Goal: Task Accomplishment & Management: Complete application form

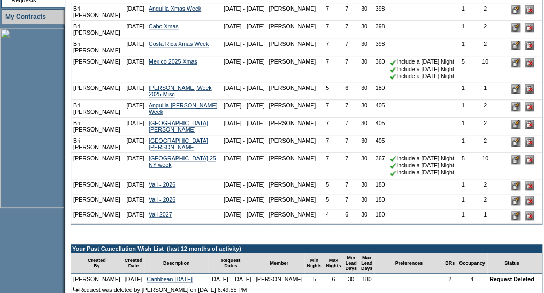
scroll to position [304, 0]
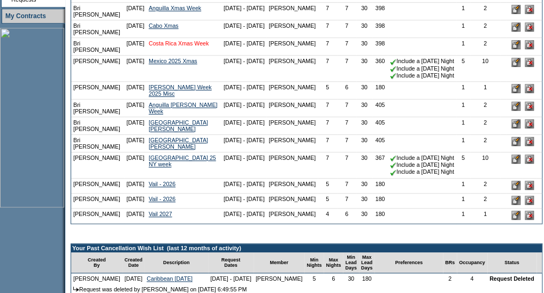
click at [170, 47] on link "Costa Rica Xmas Week" at bounding box center [179, 43] width 60 height 6
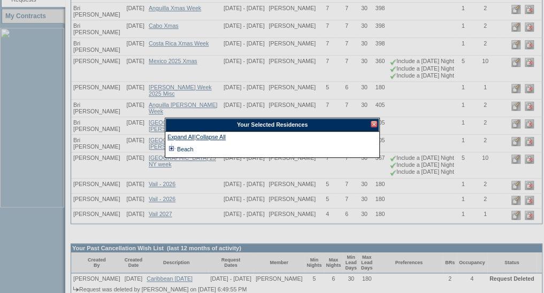
click at [173, 148] on td at bounding box center [171, 149] width 9 height 12
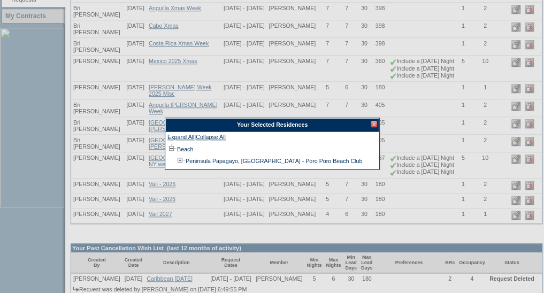
click at [371, 123] on div at bounding box center [374, 124] width 6 height 6
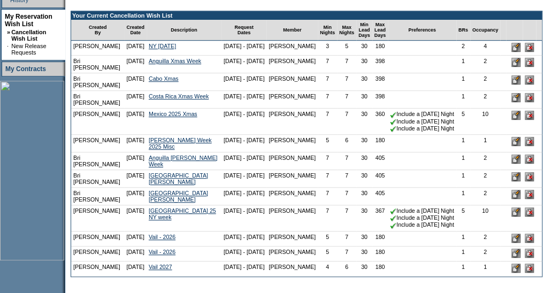
scroll to position [252, 0]
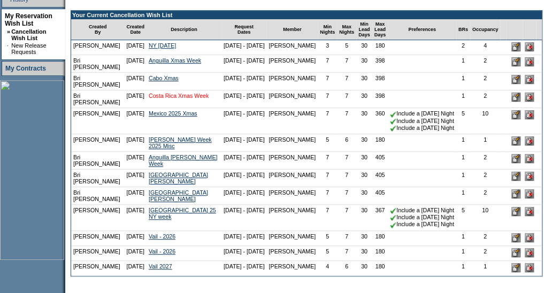
click at [168, 99] on link "Costa Rica Xmas Week" at bounding box center [179, 96] width 60 height 6
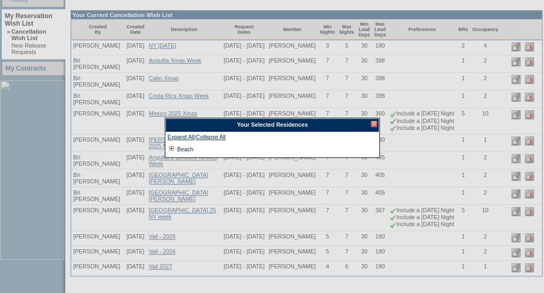
click at [377, 126] on div "Your Selected Residences" at bounding box center [272, 124] width 214 height 13
click at [372, 123] on div at bounding box center [374, 124] width 6 height 6
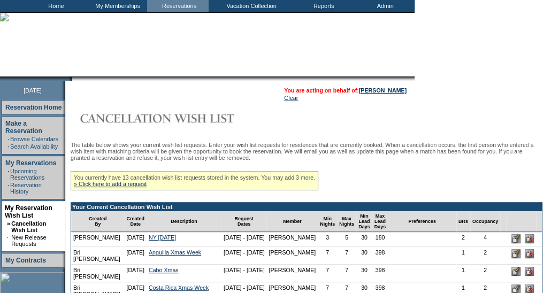
scroll to position [0, 0]
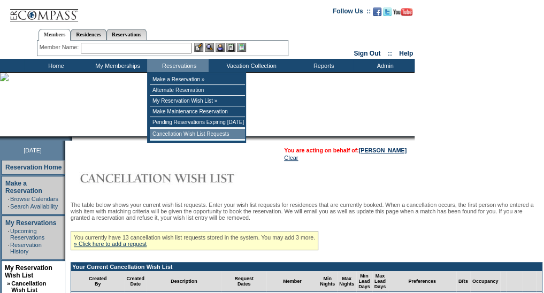
click at [185, 131] on td "Cancellation Wish List Requests" at bounding box center [197, 134] width 95 height 11
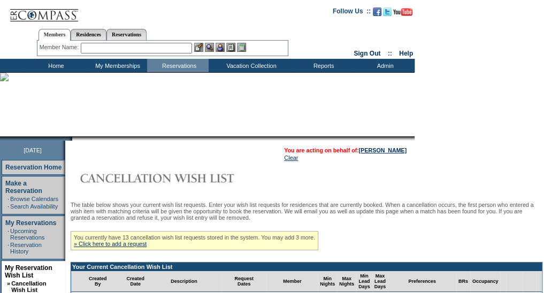
scroll to position [110, 0]
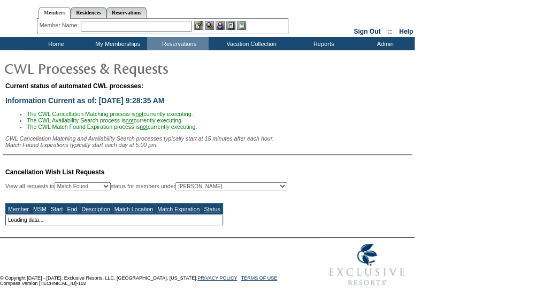
select select "50"
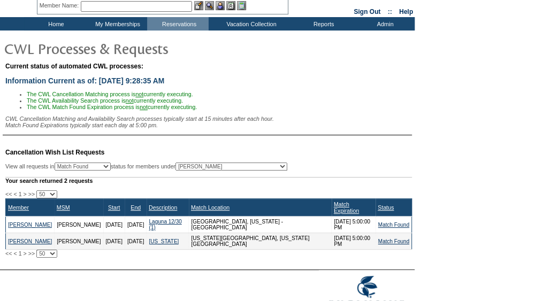
scroll to position [35, 0]
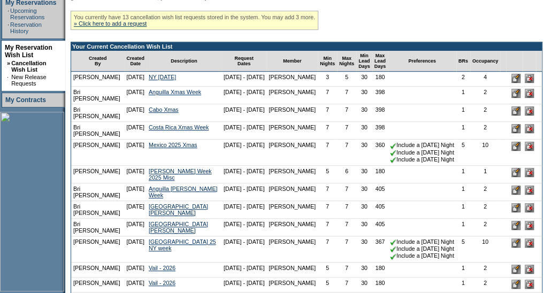
scroll to position [223, 0]
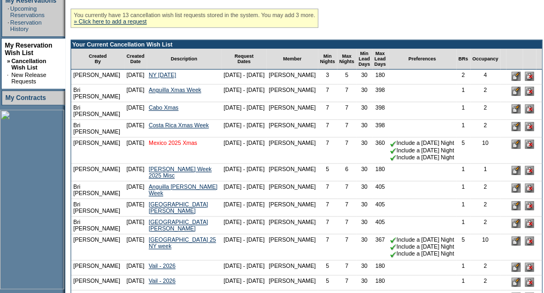
click at [166, 146] on link "Mexico 2025 Xmas" at bounding box center [173, 143] width 49 height 6
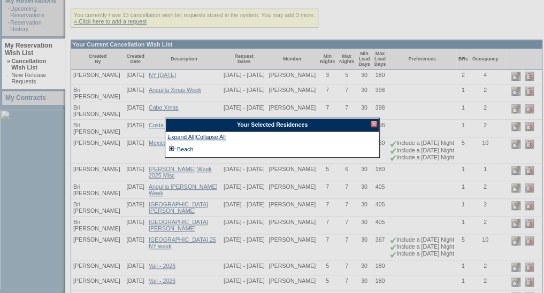
click at [172, 152] on td at bounding box center [171, 149] width 9 height 12
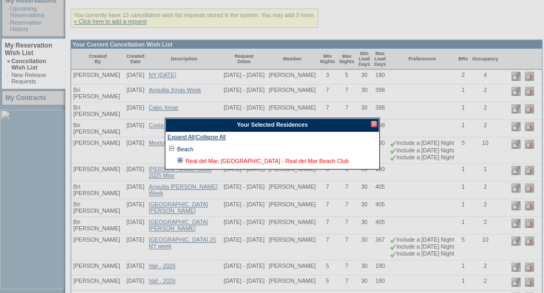
click at [189, 159] on link "Real del Mar, [GEOGRAPHIC_DATA] - Real del Mar Beach Club" at bounding box center [267, 161] width 163 height 6
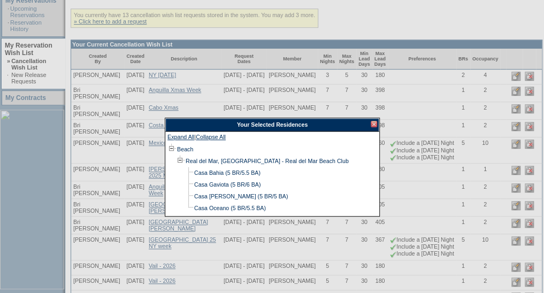
click at [373, 123] on div at bounding box center [374, 124] width 6 height 6
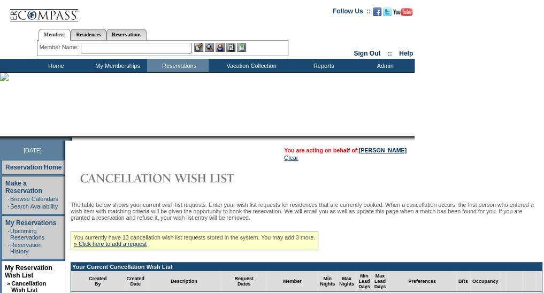
scroll to position [0, 1]
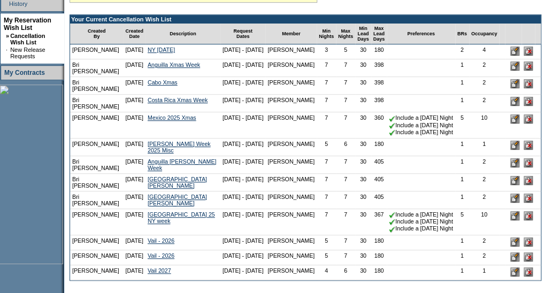
scroll to position [255, 11]
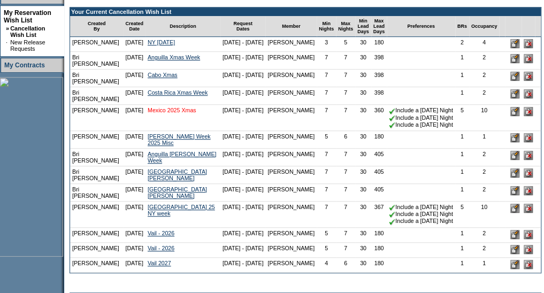
click at [164, 113] on link "Mexico 2025 Xmas" at bounding box center [172, 110] width 49 height 6
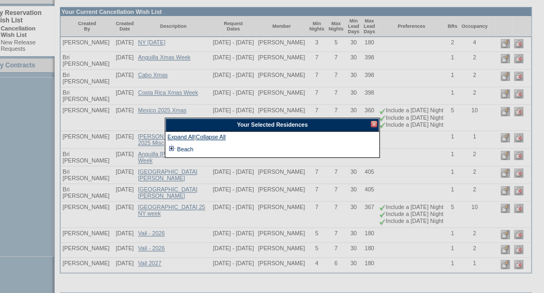
click at [173, 150] on td at bounding box center [171, 149] width 9 height 12
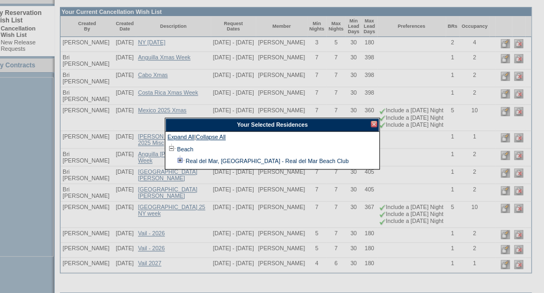
click at [184, 162] on td at bounding box center [180, 161] width 9 height 12
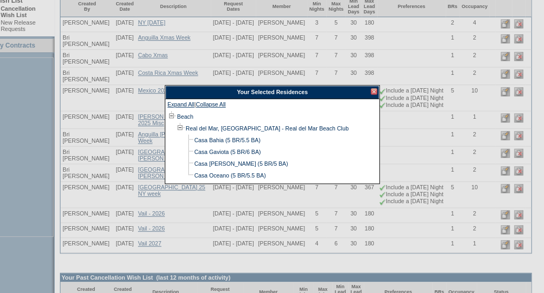
scroll to position [272, 11]
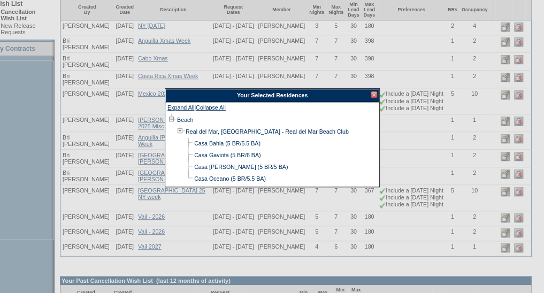
click at [375, 94] on div at bounding box center [374, 94] width 6 height 6
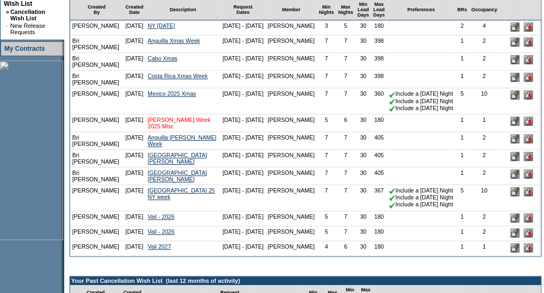
click at [157, 129] on link "[PERSON_NAME] Week 2025 Misc" at bounding box center [179, 123] width 63 height 13
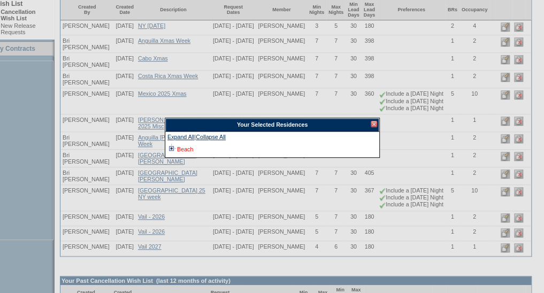
click at [184, 150] on link "Beach" at bounding box center [185, 149] width 16 height 6
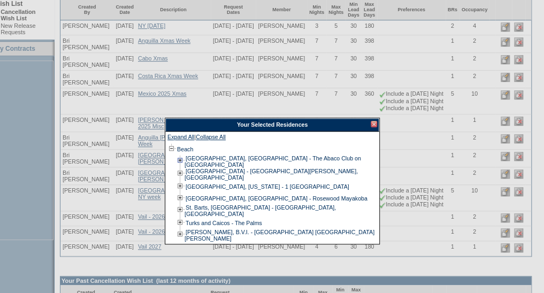
click at [181, 161] on td at bounding box center [180, 161] width 9 height 13
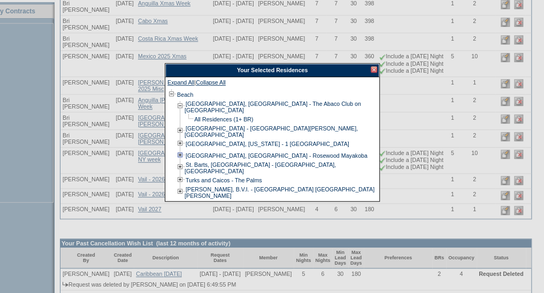
scroll to position [315, 11]
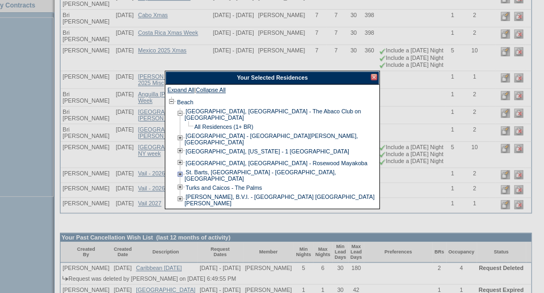
click at [184, 172] on td at bounding box center [180, 175] width 9 height 13
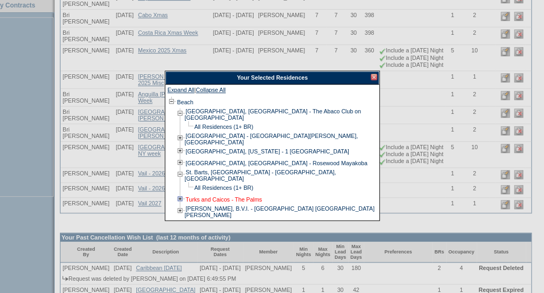
click at [186, 196] on link "Turks and Caicos - The Palms" at bounding box center [224, 199] width 77 height 6
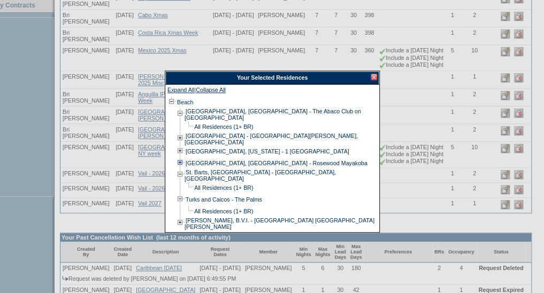
click at [182, 157] on td at bounding box center [180, 163] width 9 height 12
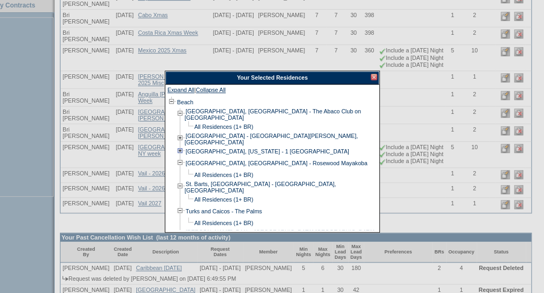
click at [181, 149] on td at bounding box center [180, 152] width 9 height 12
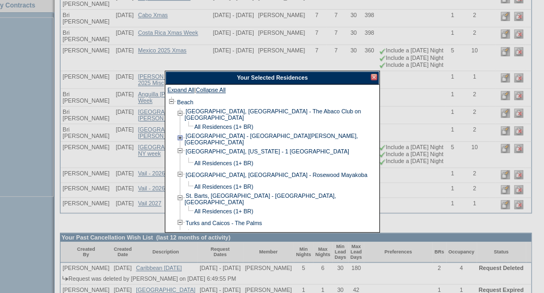
click at [181, 139] on td at bounding box center [180, 139] width 9 height 13
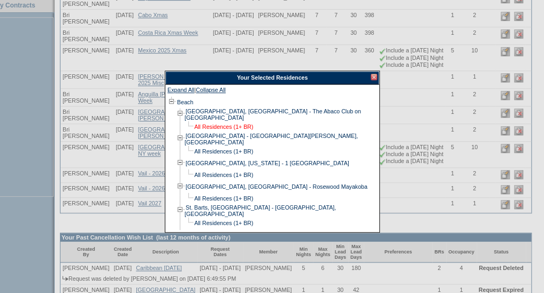
click at [197, 124] on link "All Residences (1+ BR)" at bounding box center [223, 127] width 59 height 6
click at [373, 77] on div at bounding box center [374, 77] width 6 height 6
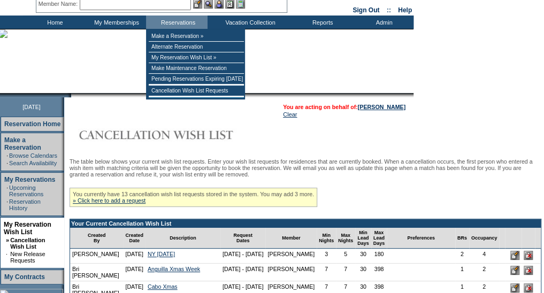
scroll to position [25, 3]
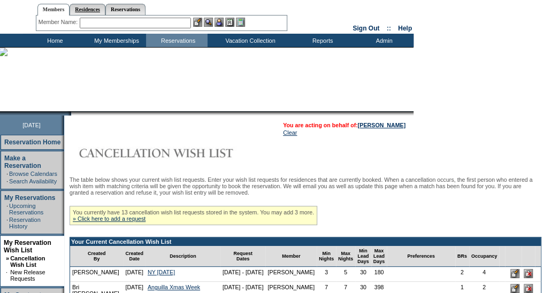
click at [94, 14] on link "Residences" at bounding box center [88, 9] width 36 height 11
click at [123, 23] on input "text" at bounding box center [172, 23] width 133 height 11
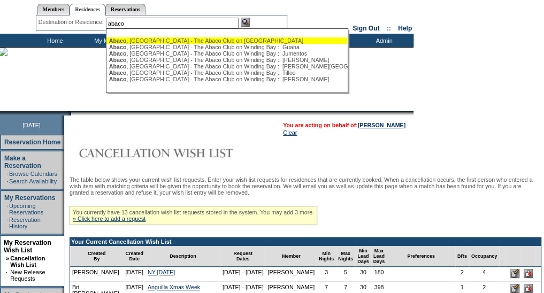
click at [161, 38] on div "[GEOGRAPHIC_DATA] , [GEOGRAPHIC_DATA] - The Abaco Club on [GEOGRAPHIC_DATA]" at bounding box center [226, 40] width 235 height 6
type input "[GEOGRAPHIC_DATA], [GEOGRAPHIC_DATA] - The Abaco Club on [GEOGRAPHIC_DATA]"
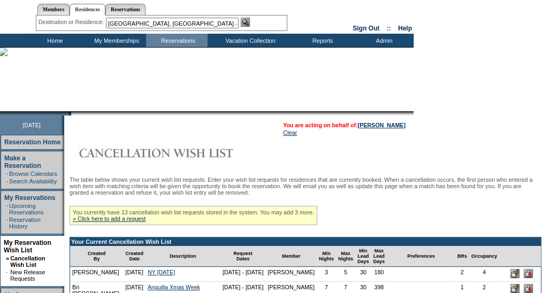
click at [247, 26] on img at bounding box center [245, 22] width 9 height 9
